Goal: Task Accomplishment & Management: Complete application form

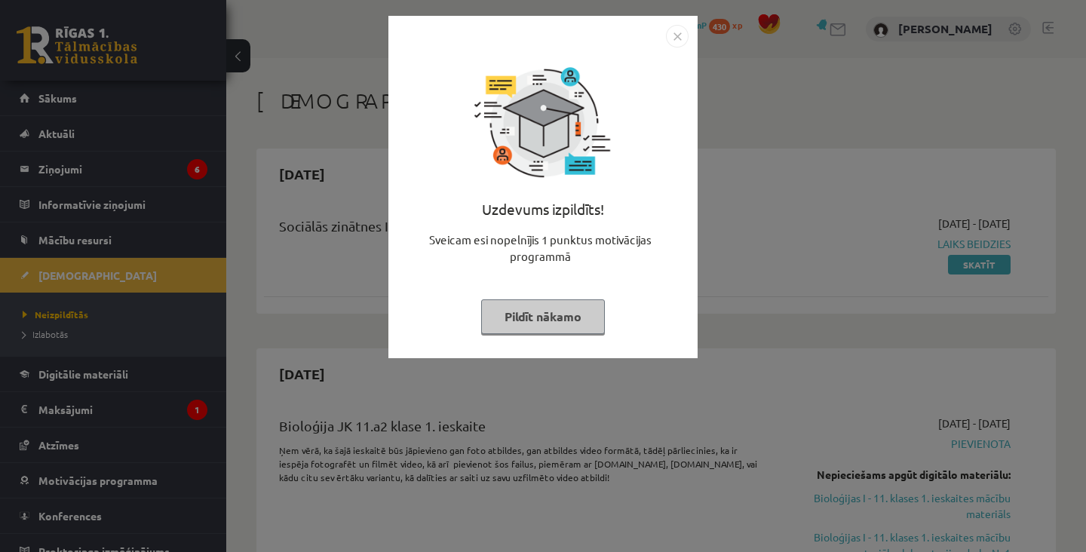
click at [558, 309] on button "Pildīt nākamo" at bounding box center [543, 316] width 124 height 35
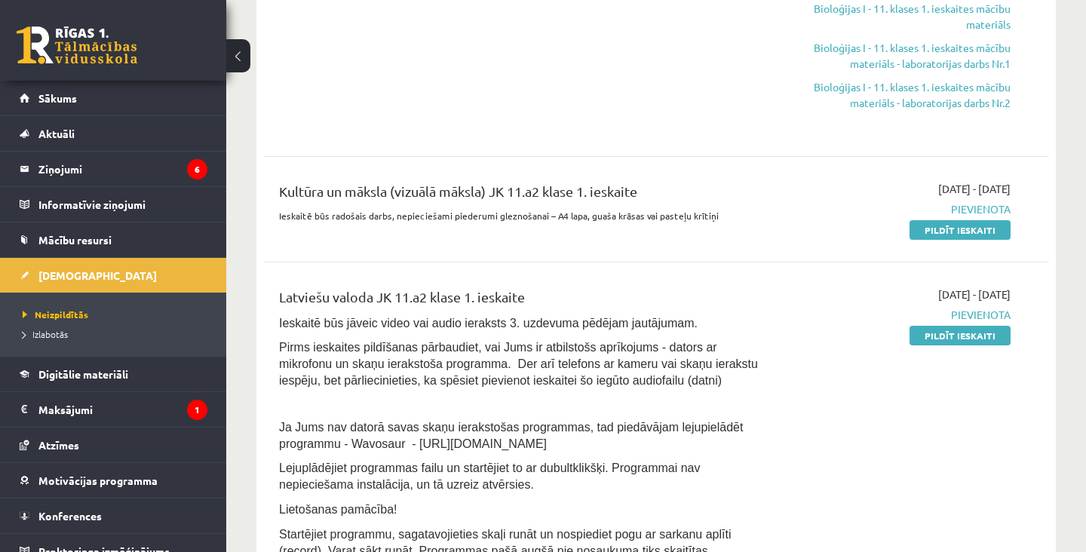
scroll to position [490, 0]
click at [982, 231] on link "Pildīt ieskaiti" at bounding box center [959, 229] width 101 height 20
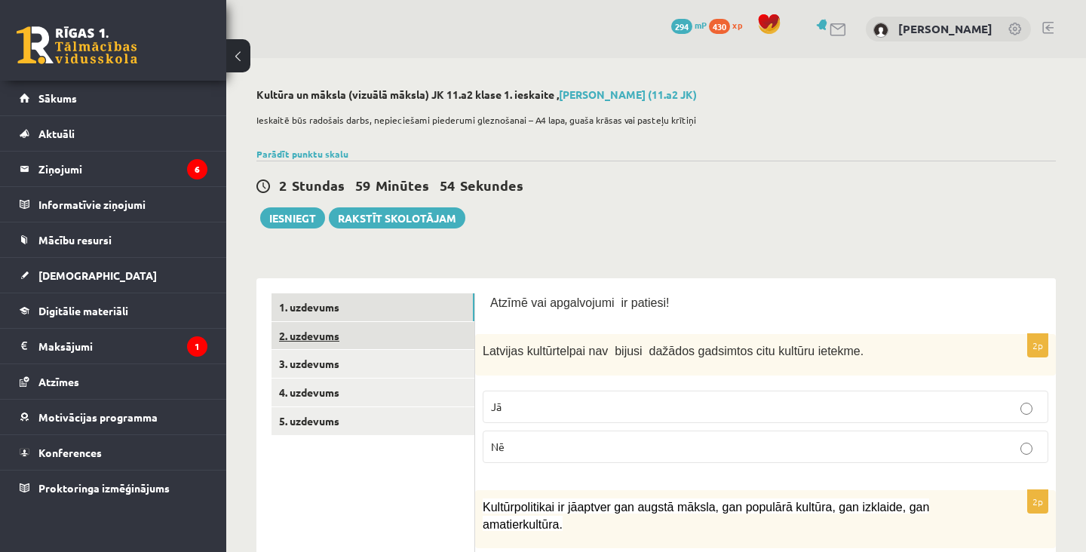
click at [434, 330] on link "2. uzdevums" at bounding box center [372, 336] width 203 height 28
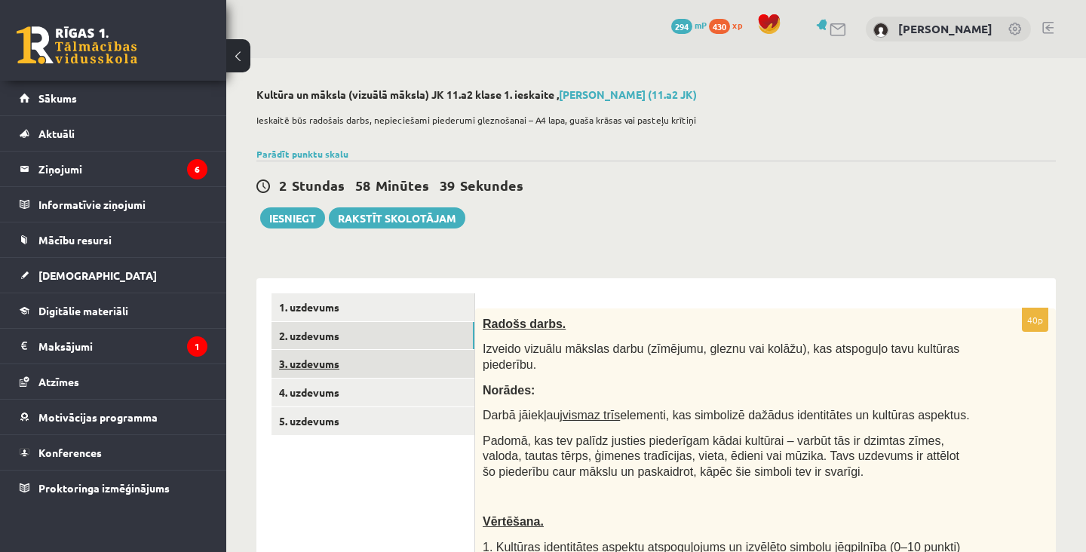
click at [435, 372] on link "3. uzdevums" at bounding box center [372, 364] width 203 height 28
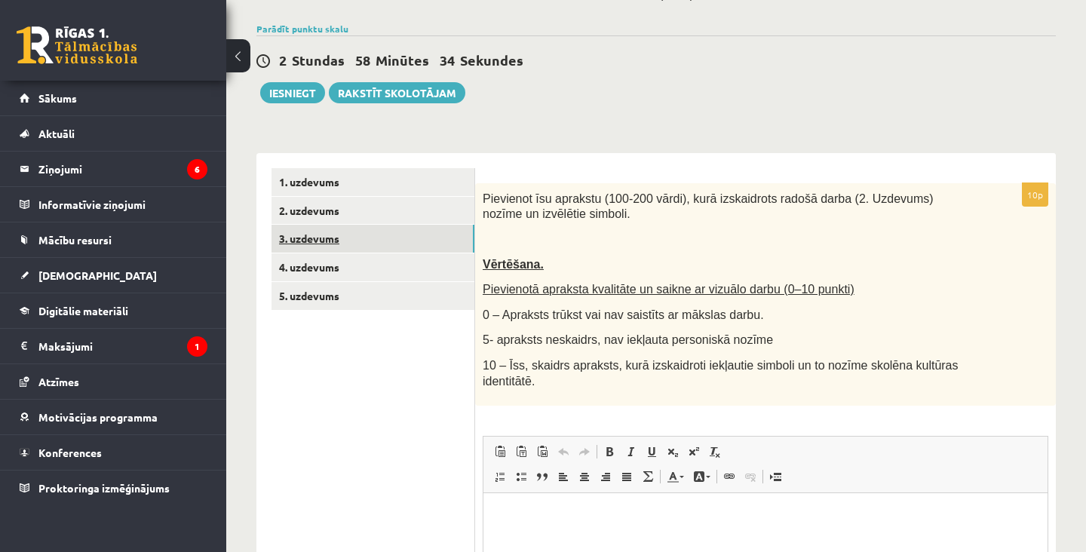
scroll to position [130, 0]
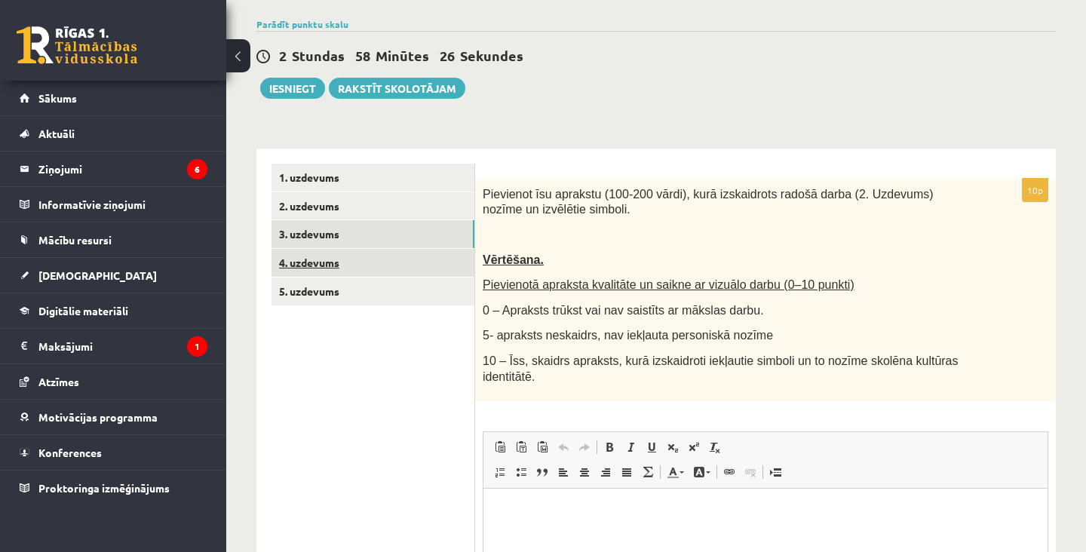
click at [449, 265] on link "4. uzdevums" at bounding box center [372, 263] width 203 height 28
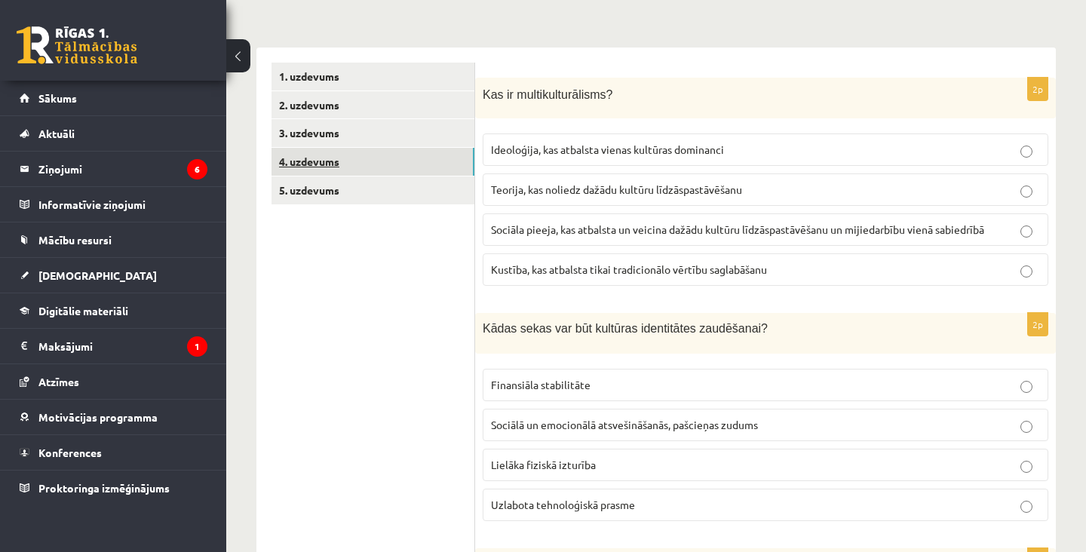
scroll to position [0, 0]
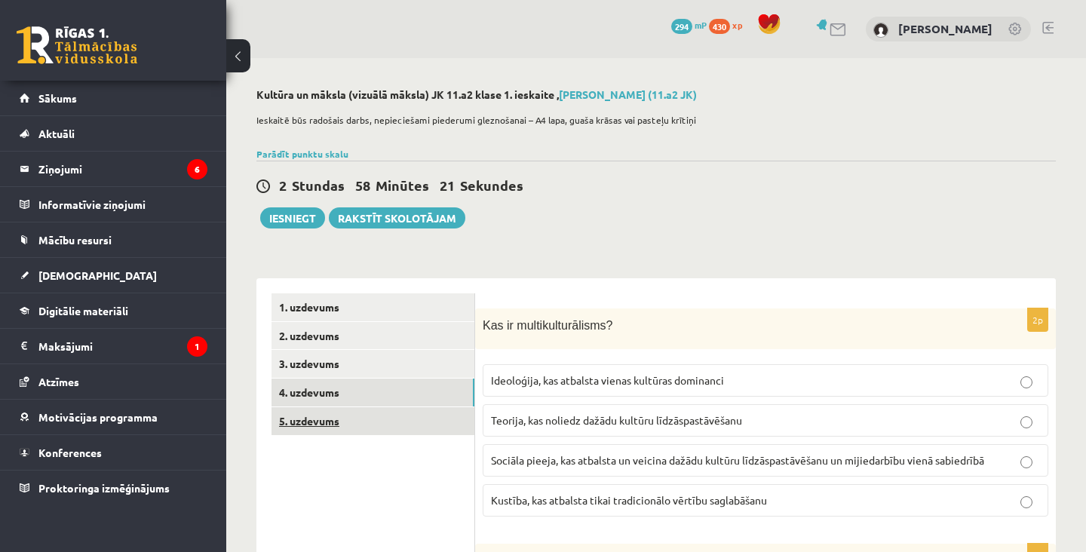
click at [423, 425] on link "5. uzdevums" at bounding box center [372, 421] width 203 height 28
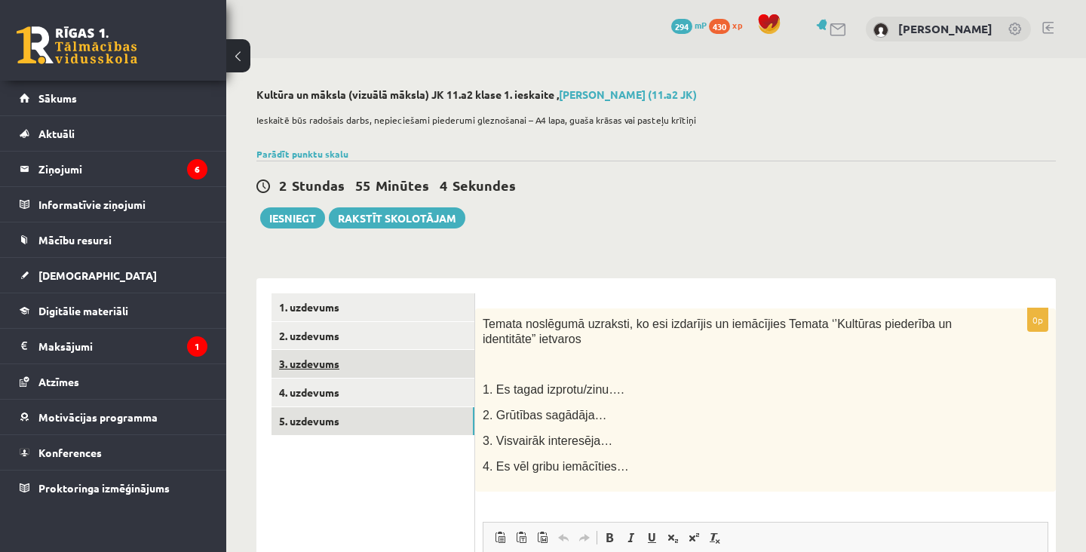
click at [305, 358] on link "3. uzdevums" at bounding box center [372, 364] width 203 height 28
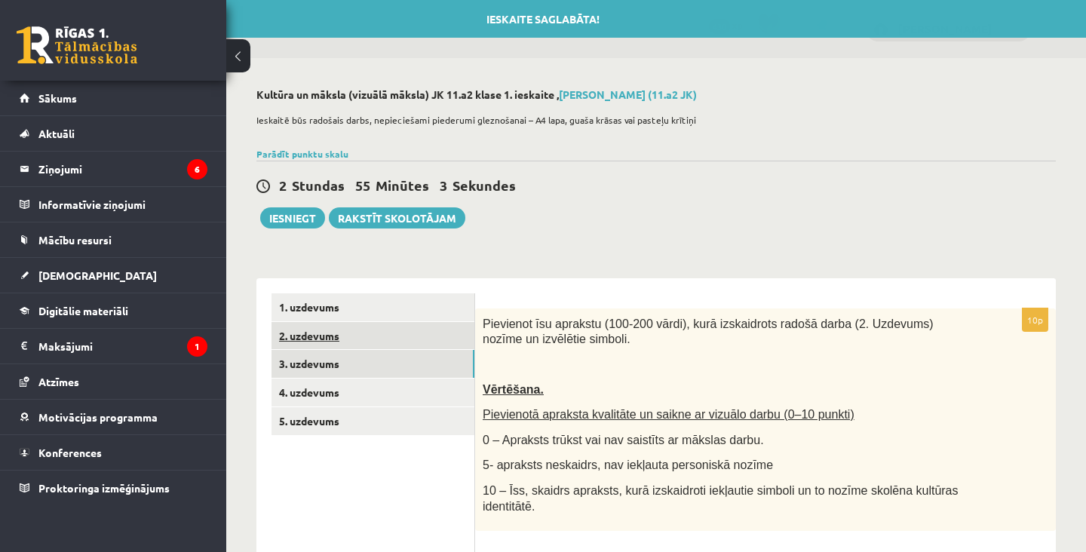
click at [326, 342] on link "2. uzdevums" at bounding box center [372, 336] width 203 height 28
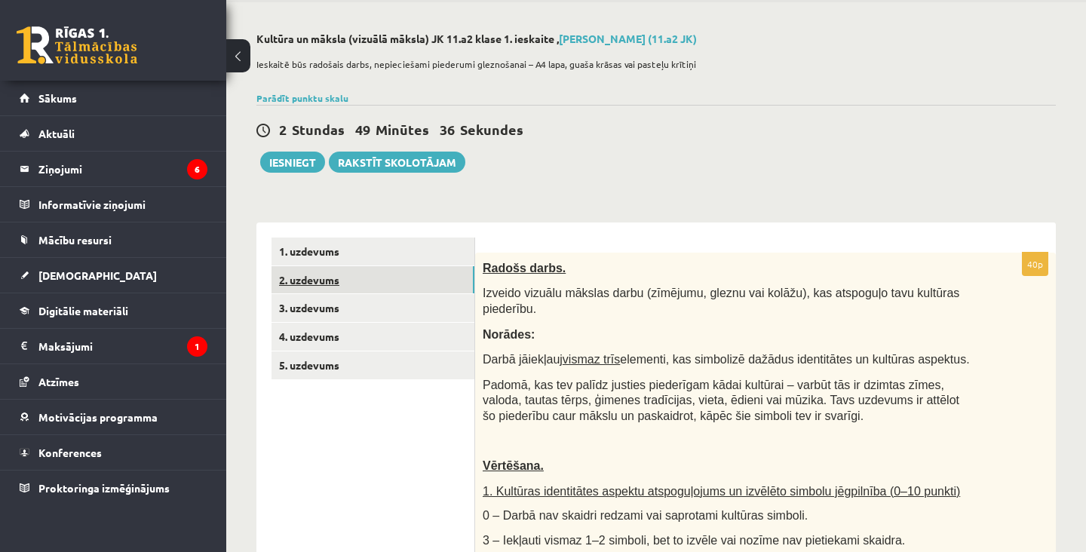
scroll to position [128, 0]
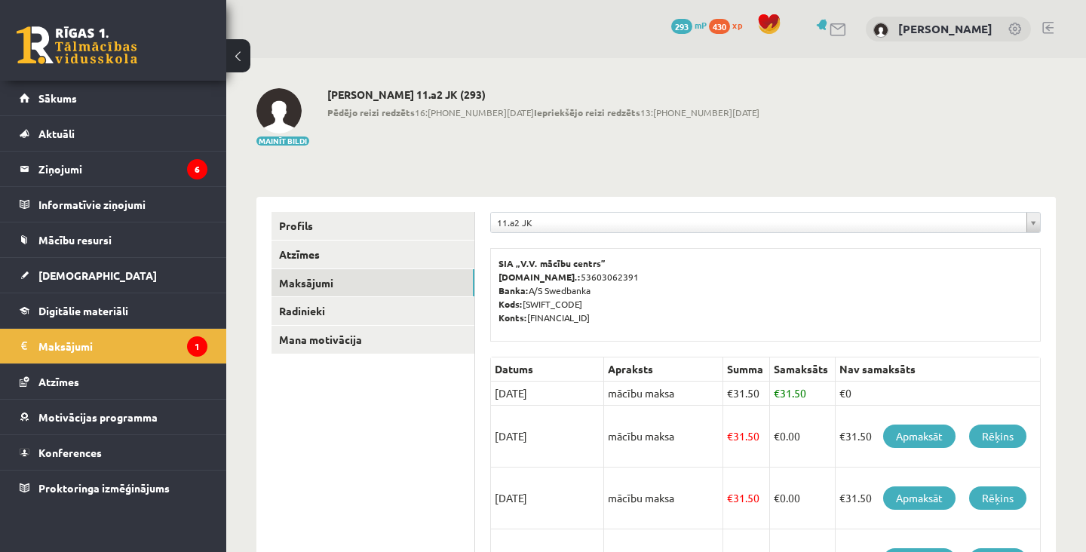
click at [609, 440] on td "mācību maksa" at bounding box center [663, 437] width 119 height 62
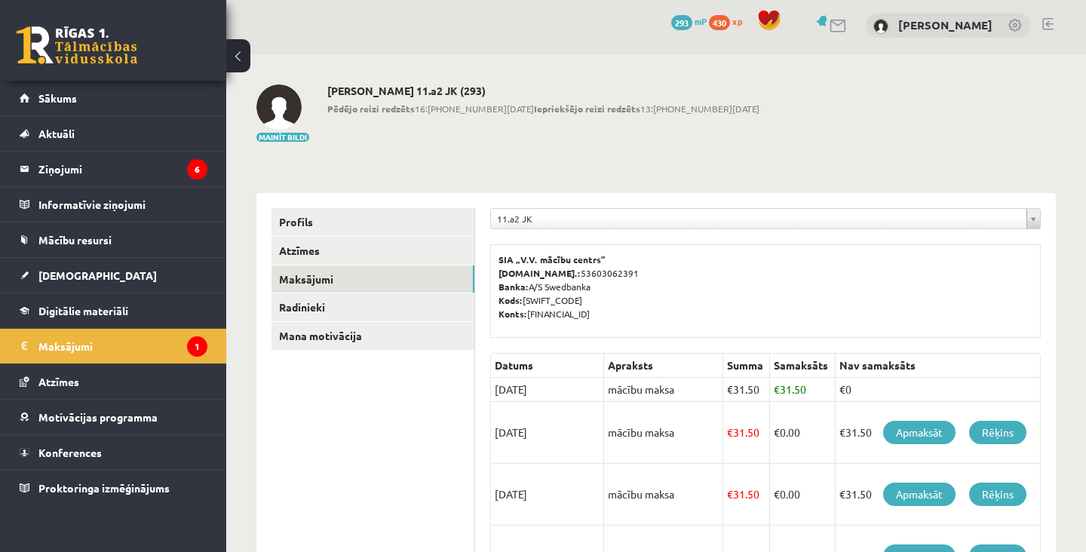
scroll to position [5, 0]
click at [138, 279] on link "[DEMOGRAPHIC_DATA]" at bounding box center [114, 275] width 188 height 35
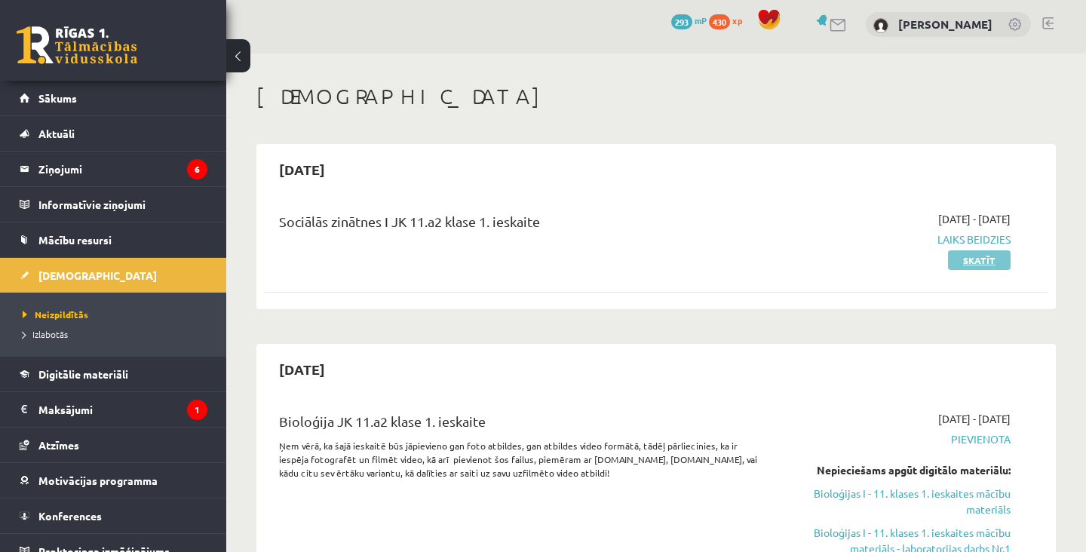
click at [984, 262] on link "Skatīt" at bounding box center [979, 260] width 63 height 20
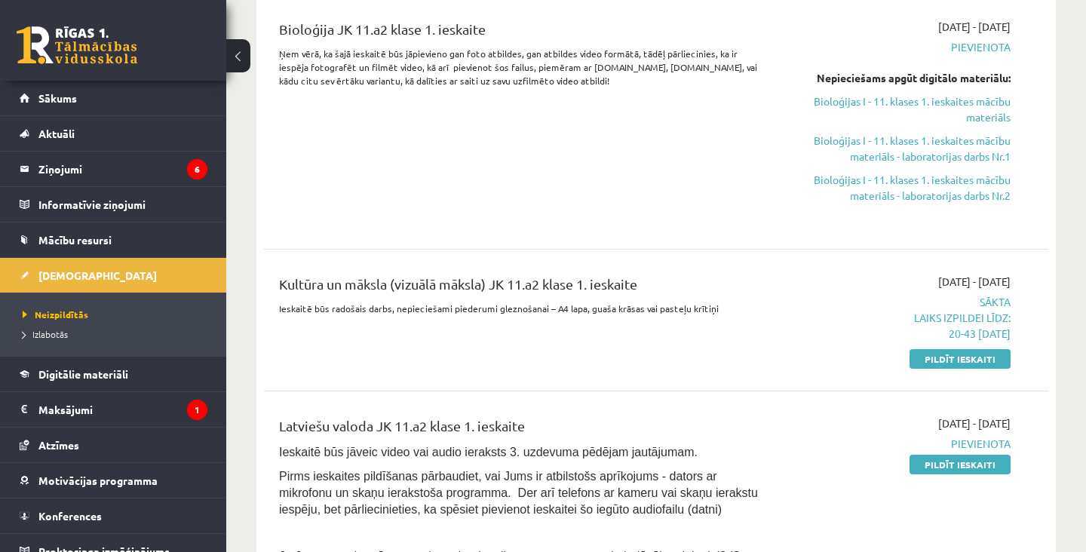
scroll to position [407, 0]
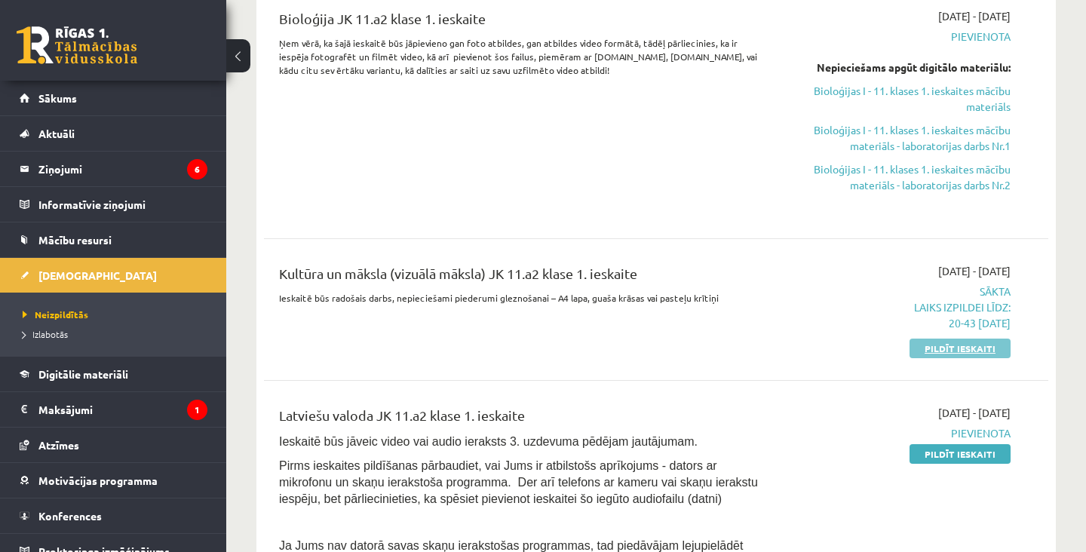
click at [972, 349] on link "Pildīt ieskaiti" at bounding box center [959, 349] width 101 height 20
